Goal: Information Seeking & Learning: Find specific fact

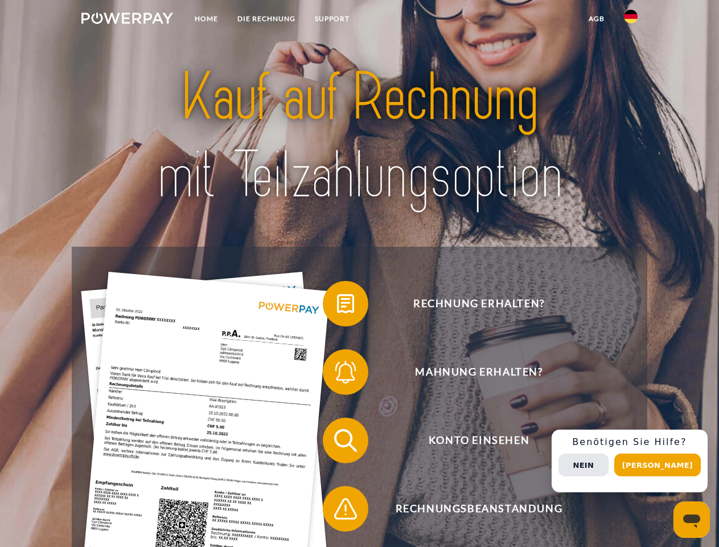
click at [127, 20] on img at bounding box center [127, 18] width 92 height 11
click at [631, 20] on img at bounding box center [631, 17] width 14 height 14
click at [596, 19] on link "agb" at bounding box center [596, 19] width 35 height 21
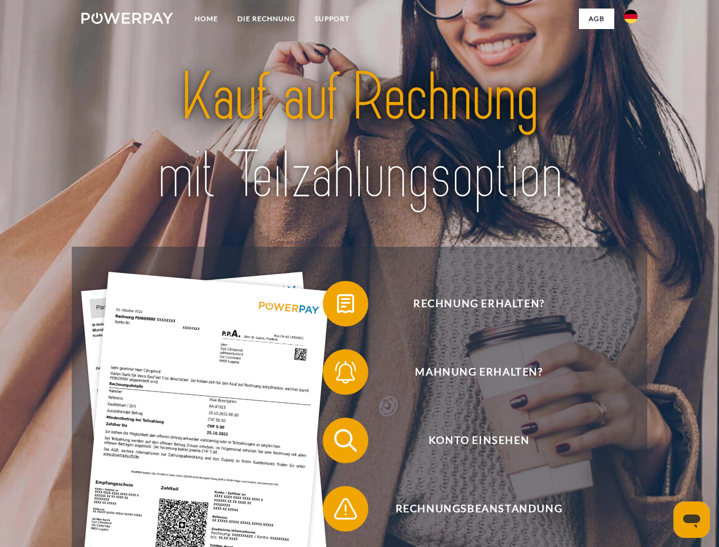
click at [337, 306] on span at bounding box center [328, 303] width 57 height 57
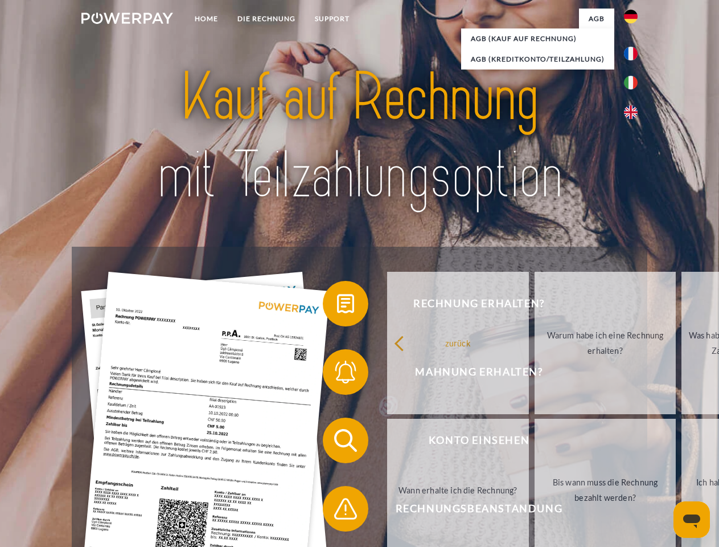
click at [337, 374] on span at bounding box center [328, 371] width 57 height 57
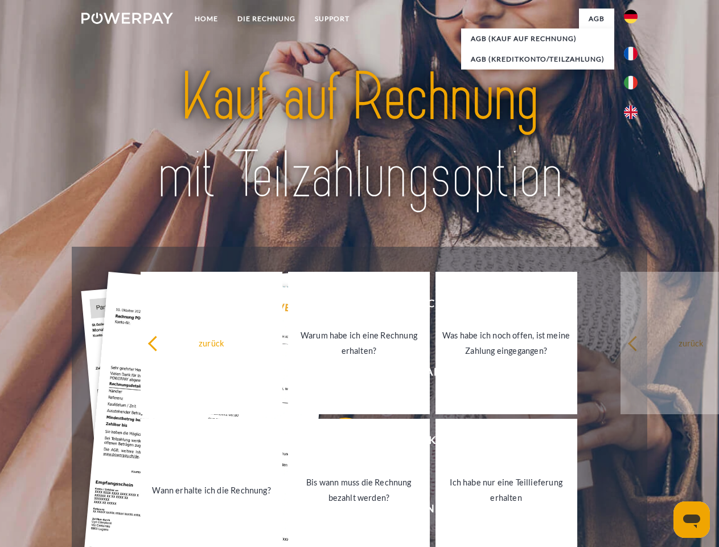
click at [337, 443] on link "Bis wann muss die Rechnung bezahlt werden?" at bounding box center [359, 490] width 142 height 142
click at [337, 511] on link "Bis wann muss die Rechnung bezahlt werden?" at bounding box center [359, 490] width 142 height 142
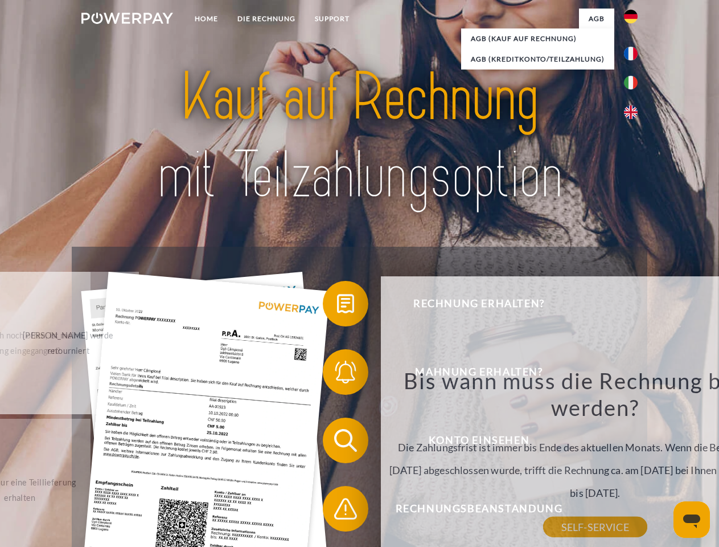
click at [634, 461] on div "Bis wann muss die Rechnung bezahlt werden? Die Zahlungsfrist ist immer bis Ende…" at bounding box center [595, 447] width 416 height 160
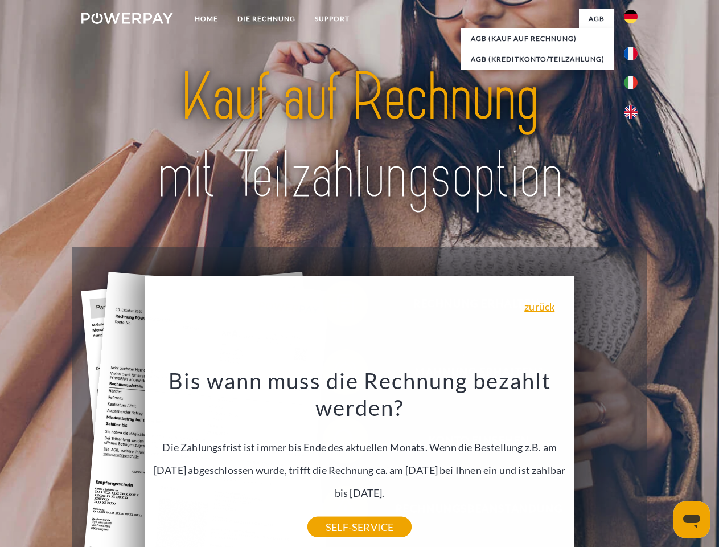
click at [606, 463] on span "Konto einsehen" at bounding box center [478, 440] width 279 height 46
click at [662, 465] on header "Home DIE RECHNUNG SUPPORT" at bounding box center [359, 393] width 719 height 787
